Goal: Task Accomplishment & Management: Use online tool/utility

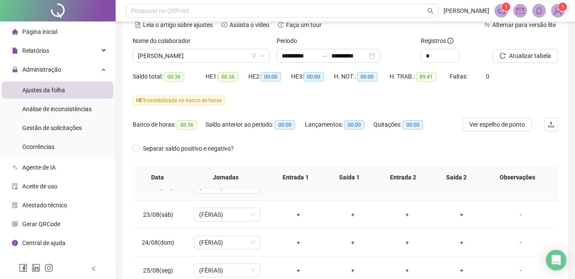
scroll to position [86, 0]
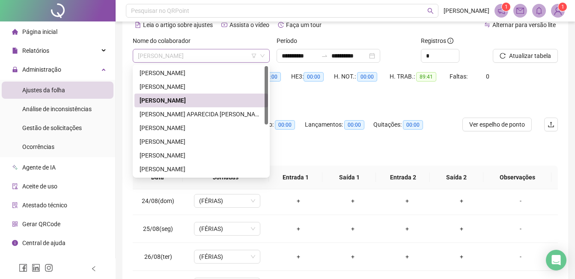
click at [225, 57] on span "[PERSON_NAME]" at bounding box center [201, 55] width 127 height 13
click at [209, 85] on div "[PERSON_NAME]" at bounding box center [201, 86] width 123 height 9
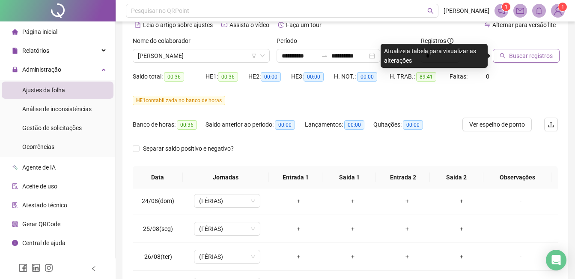
click at [519, 58] on span "Buscar registros" at bounding box center [531, 55] width 44 height 9
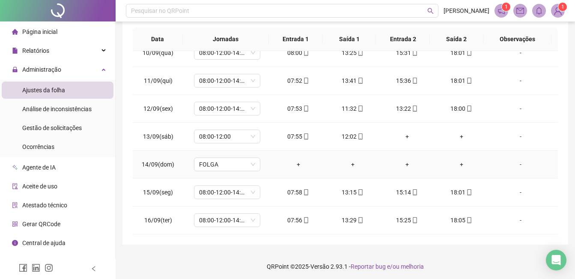
scroll to position [183, 0]
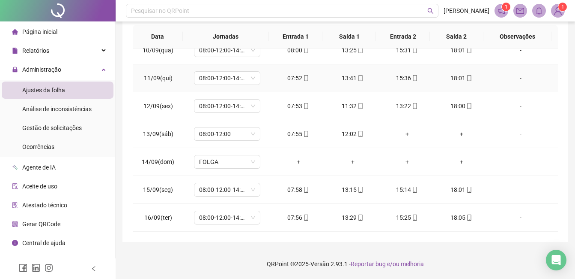
click at [407, 82] on div "15:36" at bounding box center [407, 77] width 41 height 9
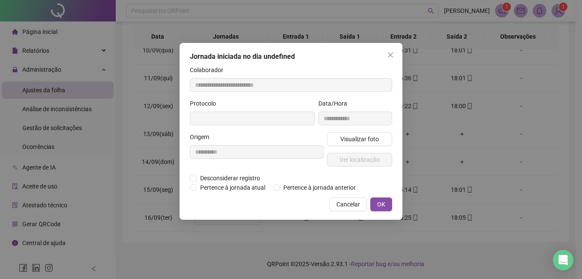
type input "**********"
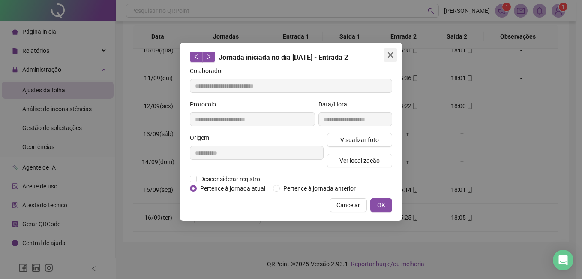
click at [389, 57] on icon "close" at bounding box center [390, 54] width 7 height 7
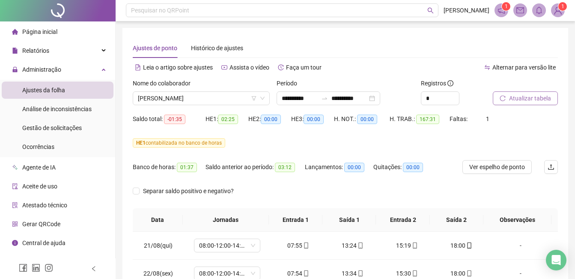
scroll to position [0, 0]
click at [234, 99] on span "[PERSON_NAME]" at bounding box center [201, 98] width 127 height 13
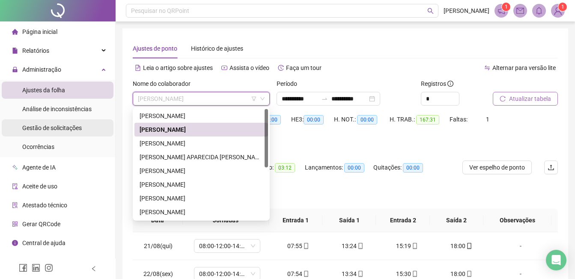
click at [85, 129] on li "Gestão de solicitações" at bounding box center [58, 127] width 112 height 17
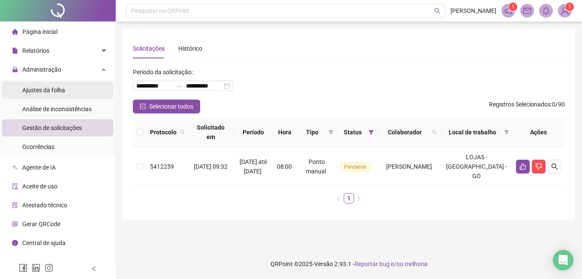
click at [53, 93] on span "Ajustes da folha" at bounding box center [43, 90] width 43 height 7
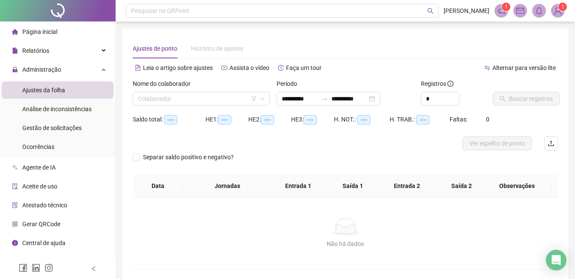
type input "**********"
click at [289, 99] on input "**********" at bounding box center [300, 98] width 36 height 9
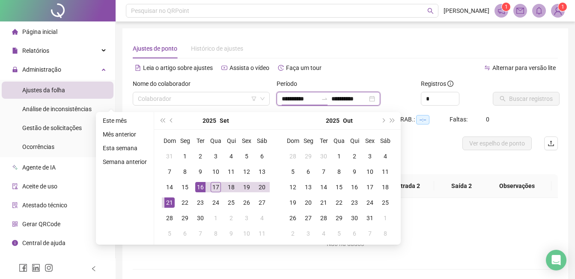
click at [297, 102] on input "**********" at bounding box center [300, 98] width 36 height 9
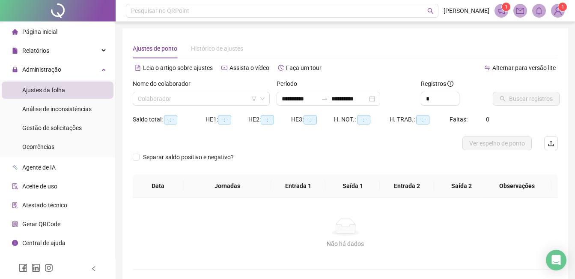
type input "**********"
click at [419, 129] on div "H. TRAB.: --:--" at bounding box center [420, 124] width 60 height 24
click at [212, 99] on input "search" at bounding box center [197, 98] width 119 height 13
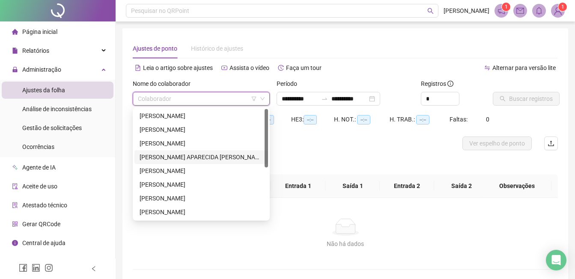
click at [204, 156] on div "[PERSON_NAME] APARECIDA [PERSON_NAME]" at bounding box center [201, 156] width 123 height 9
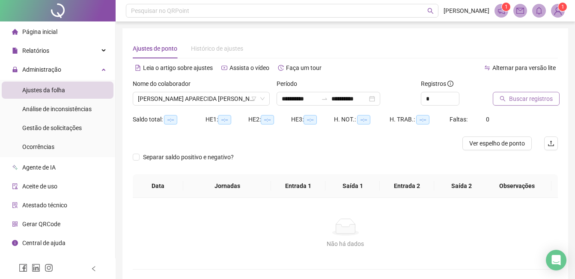
click at [507, 98] on button "Buscar registros" at bounding box center [526, 99] width 67 height 14
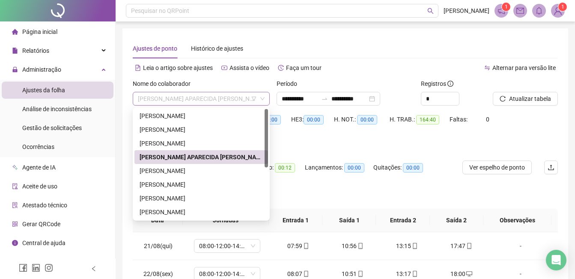
click at [249, 98] on span "[PERSON_NAME] APARECIDA [PERSON_NAME]" at bounding box center [201, 98] width 127 height 13
click at [201, 168] on div "[PERSON_NAME]" at bounding box center [201, 170] width 123 height 9
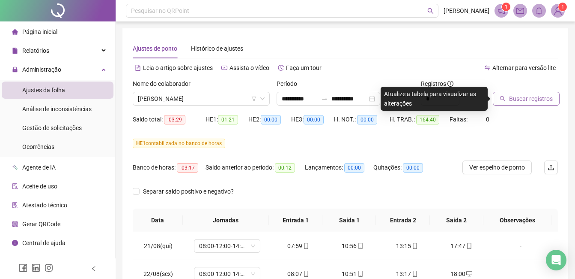
click at [512, 97] on span "Buscar registros" at bounding box center [531, 98] width 44 height 9
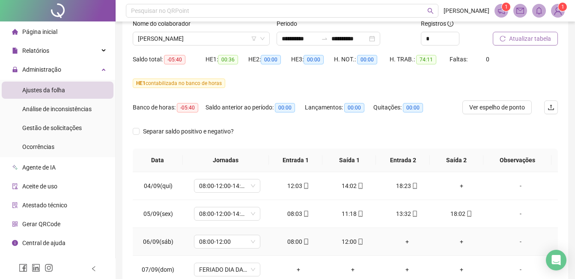
scroll to position [55, 0]
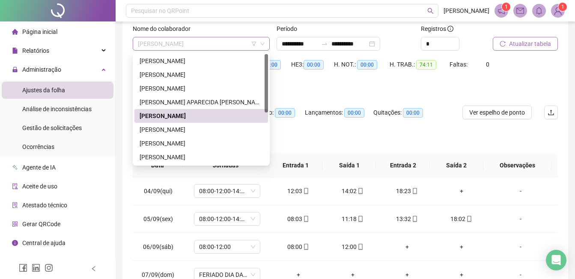
click at [234, 45] on span "[PERSON_NAME]" at bounding box center [201, 43] width 127 height 13
click at [208, 131] on div "[PERSON_NAME]" at bounding box center [201, 129] width 123 height 9
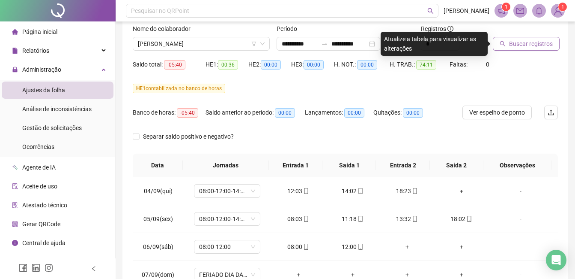
click at [534, 42] on span "Buscar registros" at bounding box center [531, 43] width 44 height 9
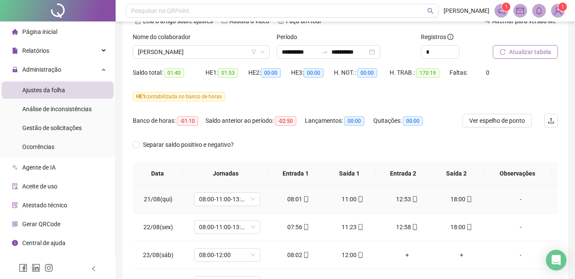
scroll to position [12, 0]
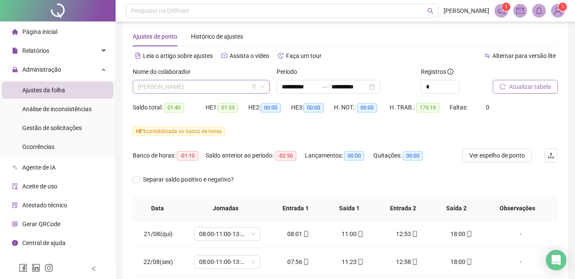
click at [238, 86] on span "[PERSON_NAME]" at bounding box center [201, 86] width 127 height 13
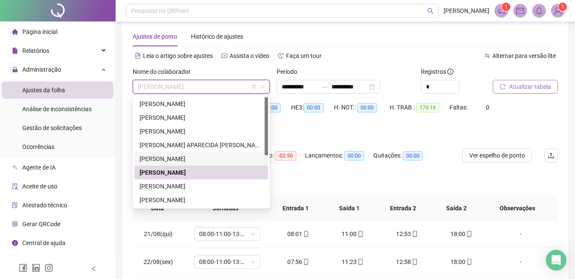
scroll to position [43, 0]
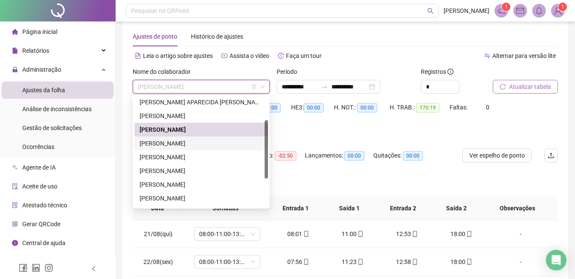
click at [215, 141] on div "[PERSON_NAME]" at bounding box center [201, 142] width 123 height 9
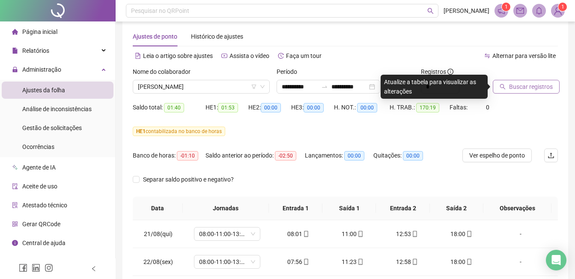
click at [508, 87] on button "Buscar registros" at bounding box center [526, 87] width 67 height 14
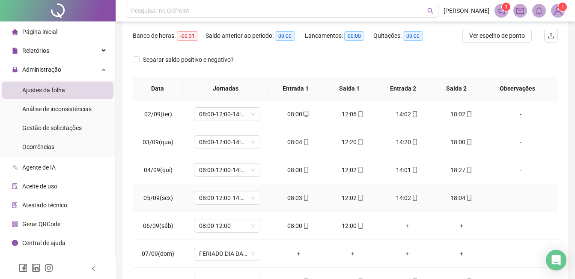
scroll to position [55, 0]
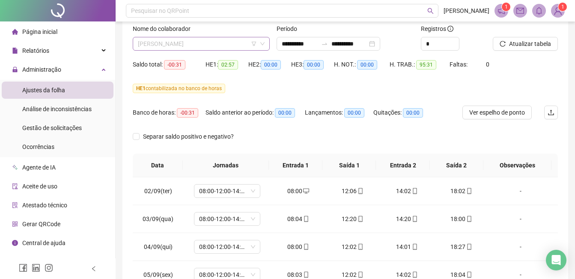
click at [237, 47] on span "[PERSON_NAME]" at bounding box center [201, 43] width 127 height 13
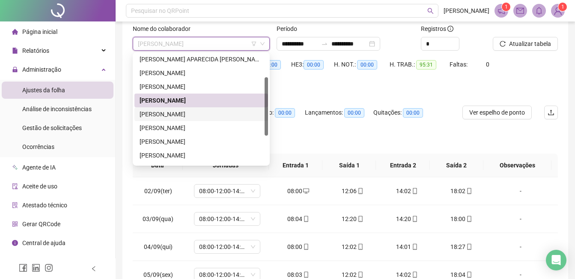
click at [217, 114] on div "[PERSON_NAME]" at bounding box center [201, 113] width 123 height 9
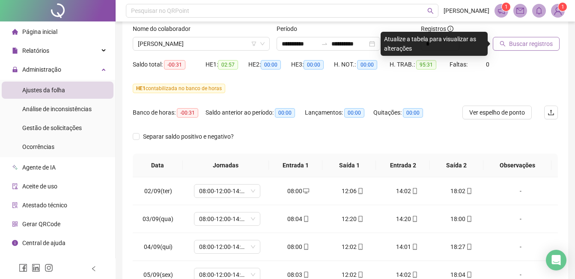
click at [526, 48] on span "Buscar registros" at bounding box center [531, 43] width 44 height 9
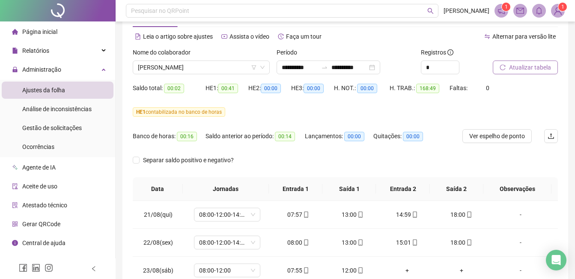
scroll to position [0, 0]
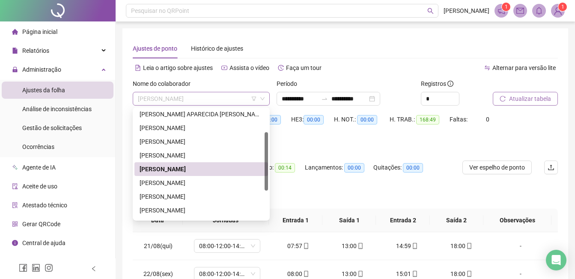
click at [241, 98] on span "[PERSON_NAME]" at bounding box center [201, 98] width 127 height 13
click at [213, 181] on div "[PERSON_NAME]" at bounding box center [201, 182] width 123 height 9
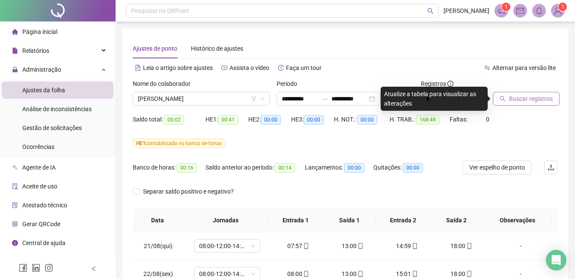
click at [511, 101] on span "Buscar registros" at bounding box center [531, 98] width 44 height 9
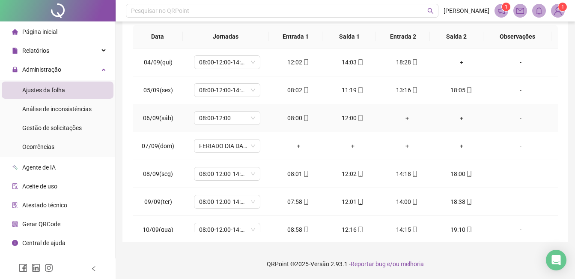
scroll to position [12, 0]
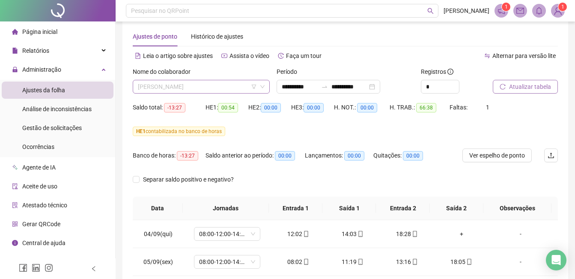
click at [246, 85] on span "[PERSON_NAME]" at bounding box center [201, 86] width 127 height 13
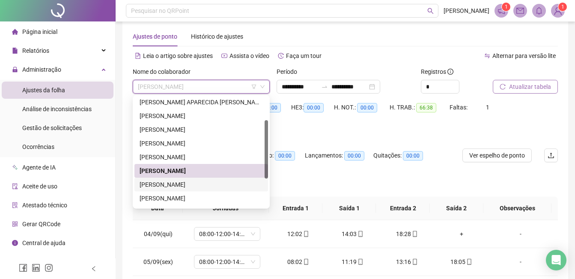
click at [201, 187] on div "[PERSON_NAME]" at bounding box center [201, 184] width 123 height 9
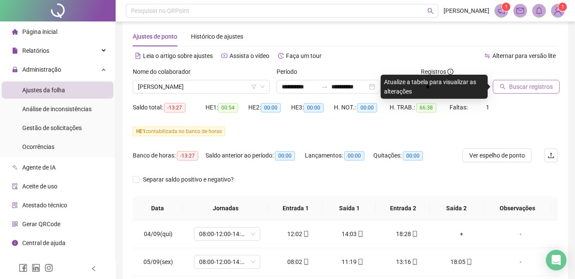
click at [514, 84] on span "Buscar registros" at bounding box center [531, 86] width 44 height 9
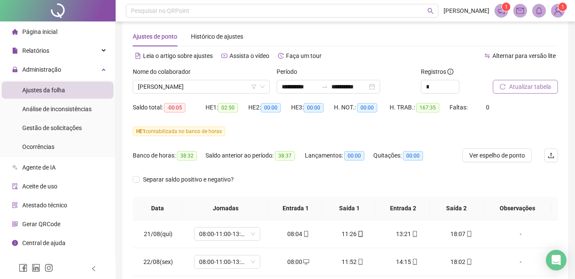
click at [524, 87] on span "Atualizar tabela" at bounding box center [530, 86] width 42 height 9
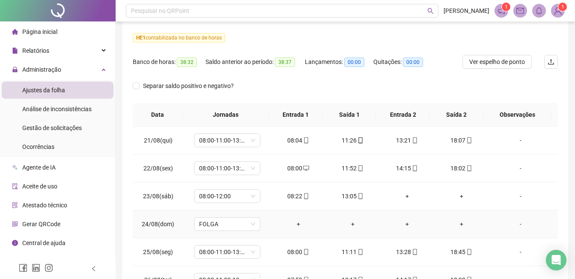
scroll to position [0, 0]
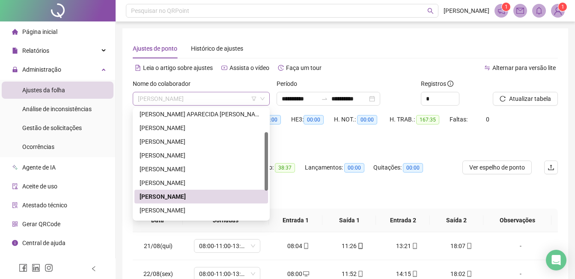
click at [234, 98] on span "[PERSON_NAME]" at bounding box center [201, 98] width 127 height 13
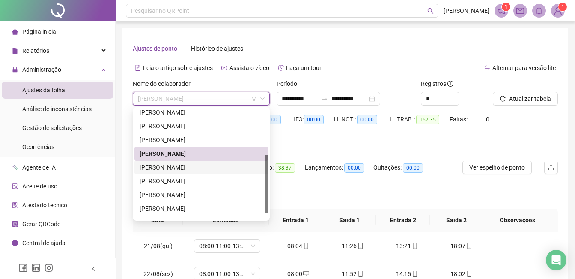
click at [225, 165] on div "[PERSON_NAME]" at bounding box center [201, 166] width 123 height 9
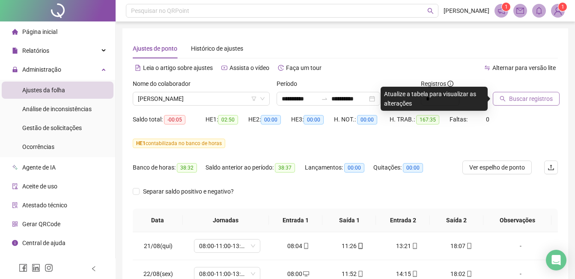
click at [521, 100] on span "Buscar registros" at bounding box center [531, 98] width 44 height 9
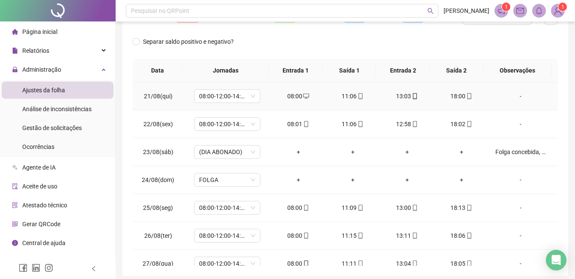
scroll to position [55, 0]
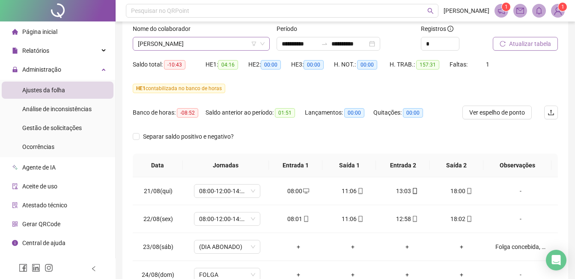
click at [240, 41] on span "[PERSON_NAME]" at bounding box center [201, 43] width 127 height 13
click at [280, 84] on div "HE 1 contabilizada no banco de horas" at bounding box center [345, 88] width 425 height 14
click at [242, 44] on span "[PERSON_NAME]" at bounding box center [201, 43] width 127 height 13
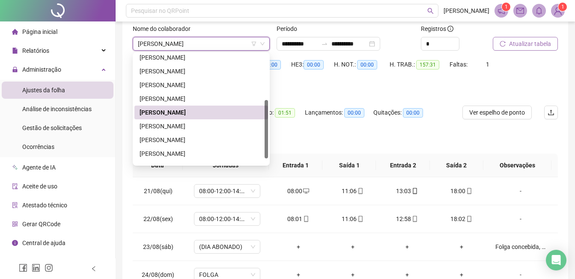
click at [242, 44] on span "[PERSON_NAME]" at bounding box center [201, 43] width 127 height 13
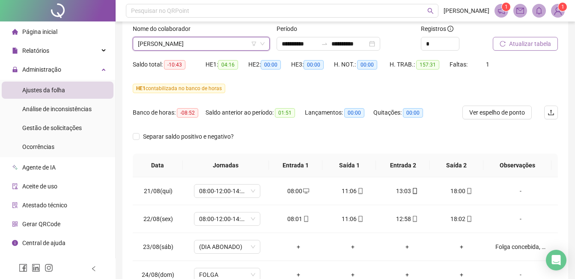
click at [243, 45] on span "[PERSON_NAME]" at bounding box center [201, 43] width 127 height 13
click at [239, 41] on span "[PERSON_NAME]" at bounding box center [201, 43] width 127 height 13
click at [239, 42] on span "[PERSON_NAME]" at bounding box center [201, 43] width 127 height 13
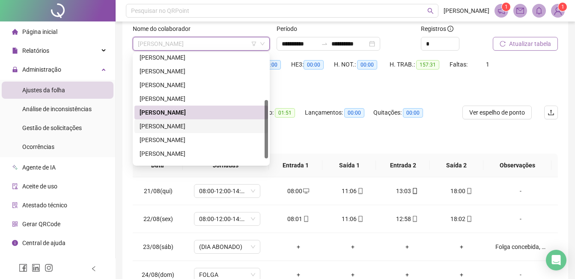
click at [201, 126] on div "[PERSON_NAME]" at bounding box center [201, 125] width 123 height 9
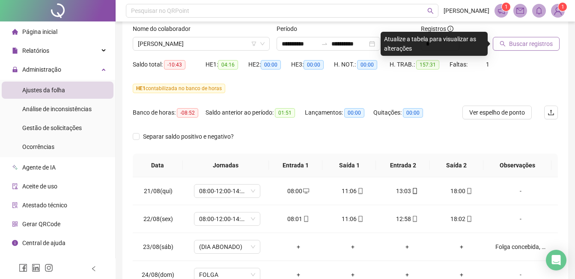
click at [522, 43] on span "Buscar registros" at bounding box center [531, 43] width 44 height 9
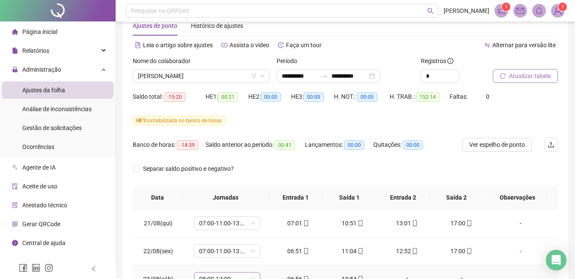
scroll to position [0, 0]
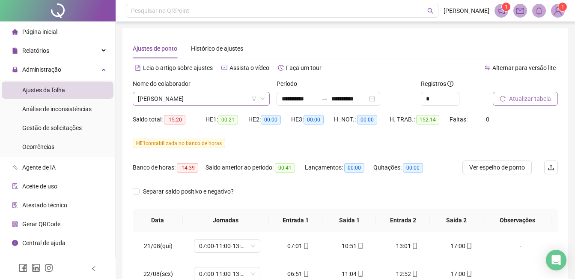
click at [235, 101] on span "[PERSON_NAME]" at bounding box center [201, 98] width 127 height 13
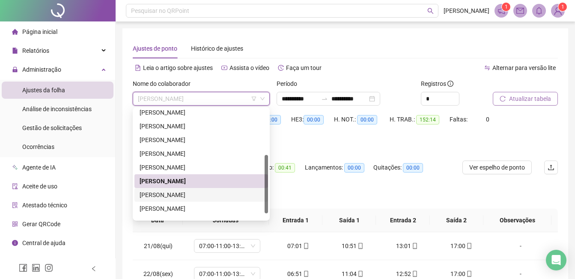
click at [222, 194] on div "[PERSON_NAME]" at bounding box center [201, 194] width 123 height 9
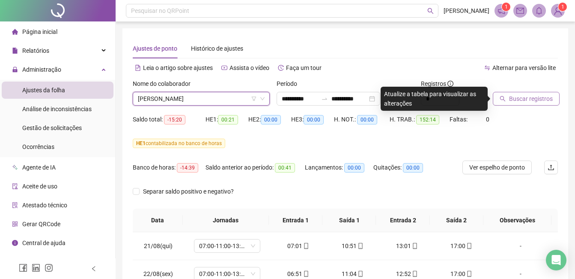
click at [532, 97] on span "Buscar registros" at bounding box center [531, 98] width 44 height 9
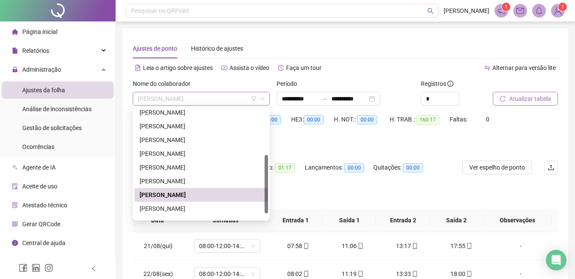
click at [236, 101] on span "[PERSON_NAME]" at bounding box center [201, 98] width 127 height 13
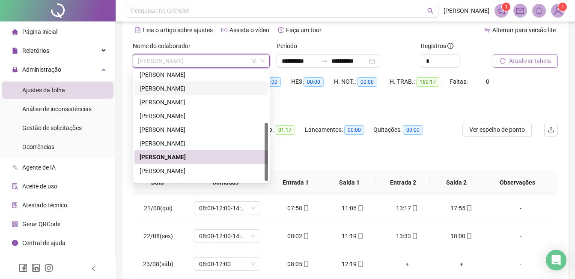
scroll to position [96, 0]
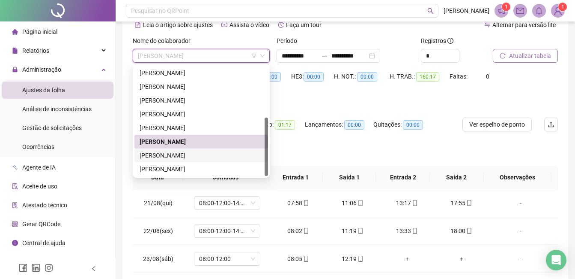
click at [218, 153] on div "[PERSON_NAME]" at bounding box center [201, 154] width 123 height 9
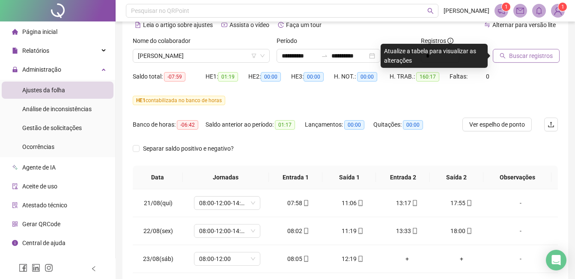
click at [515, 54] on span "Buscar registros" at bounding box center [531, 55] width 44 height 9
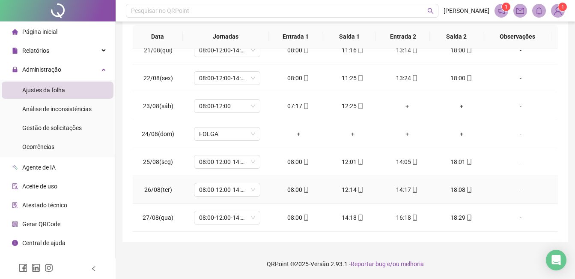
scroll to position [0, 0]
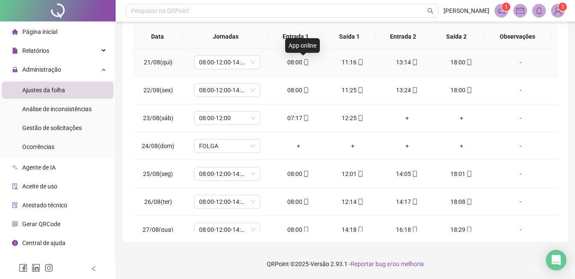
click at [303, 63] on icon "mobile" at bounding box center [306, 62] width 6 height 6
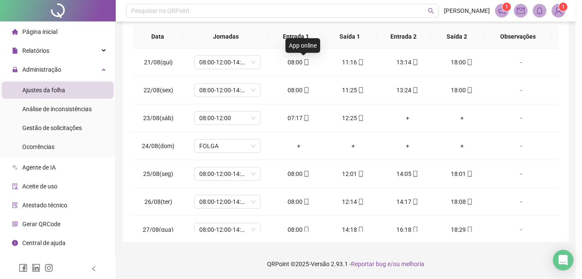
type input "**********"
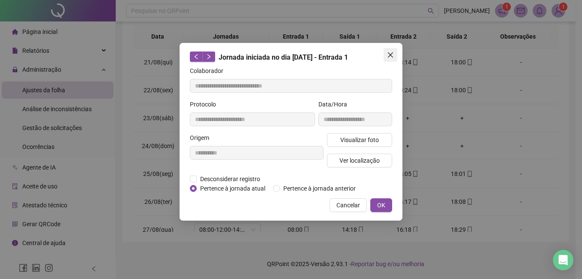
click at [388, 52] on icon "close" at bounding box center [390, 54] width 7 height 7
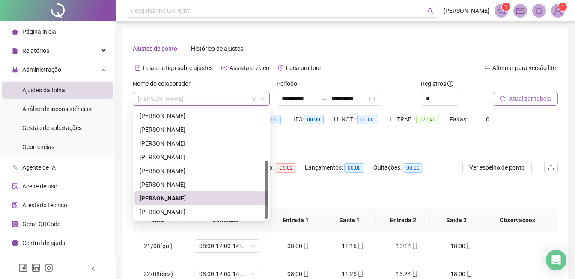
click at [246, 94] on span "[PERSON_NAME]" at bounding box center [201, 98] width 127 height 13
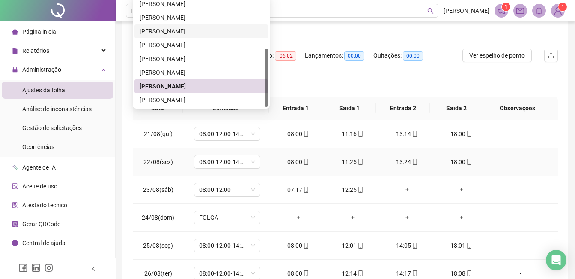
scroll to position [129, 0]
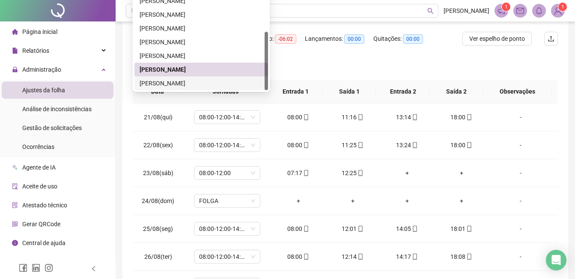
click at [198, 81] on div "[PERSON_NAME]" at bounding box center [201, 82] width 123 height 9
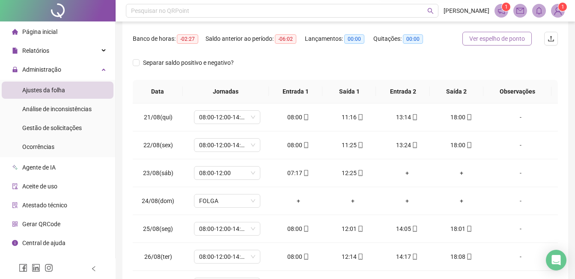
scroll to position [43, 0]
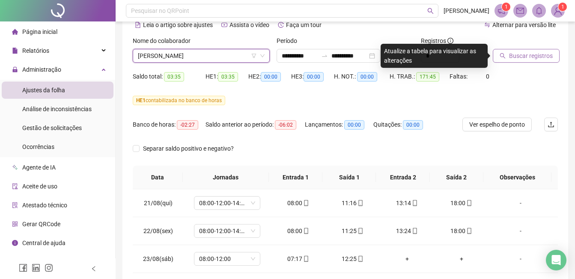
click at [521, 58] on span "Buscar registros" at bounding box center [531, 55] width 44 height 9
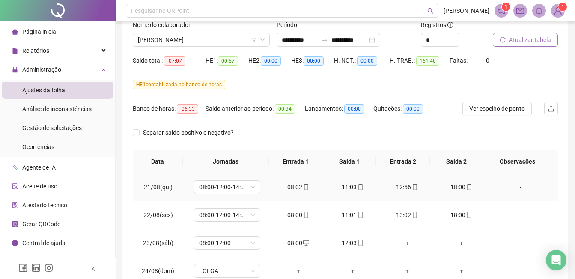
scroll to position [55, 0]
